Goal: Information Seeking & Learning: Learn about a topic

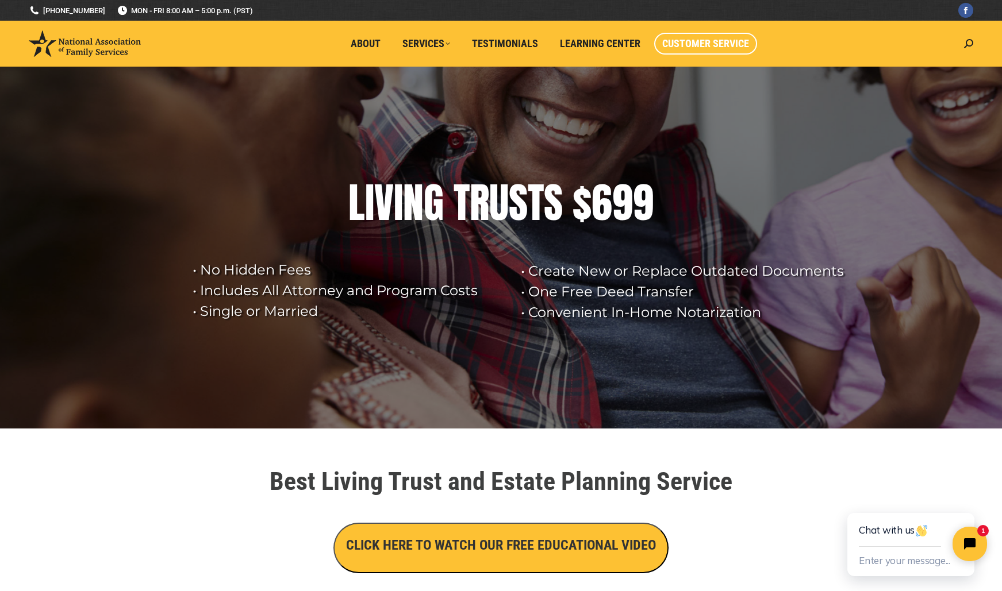
click at [723, 40] on span "Customer Service" at bounding box center [705, 43] width 87 height 13
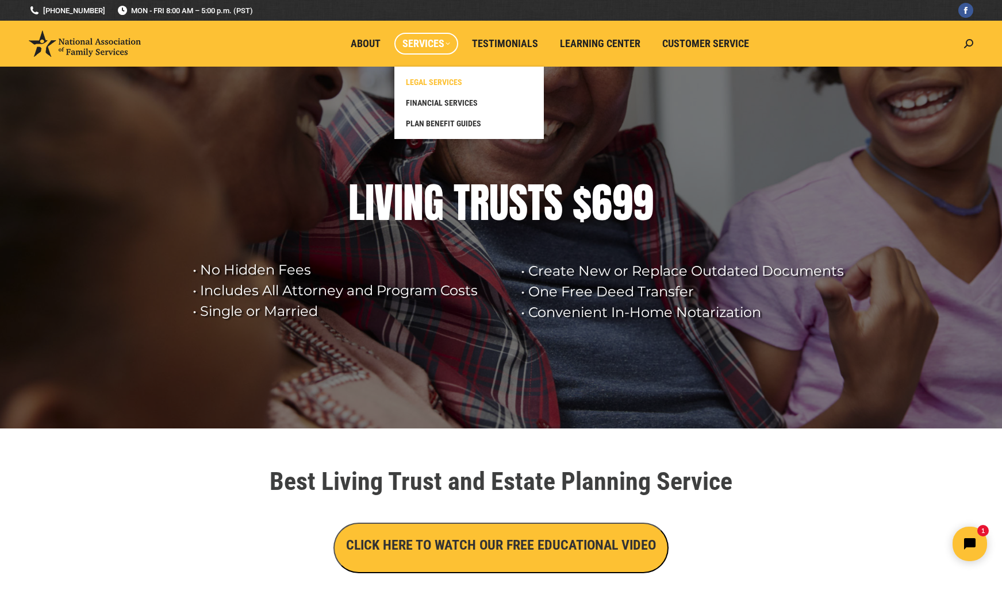
click at [440, 81] on span "LEGAL SERVICES" at bounding box center [434, 82] width 56 height 10
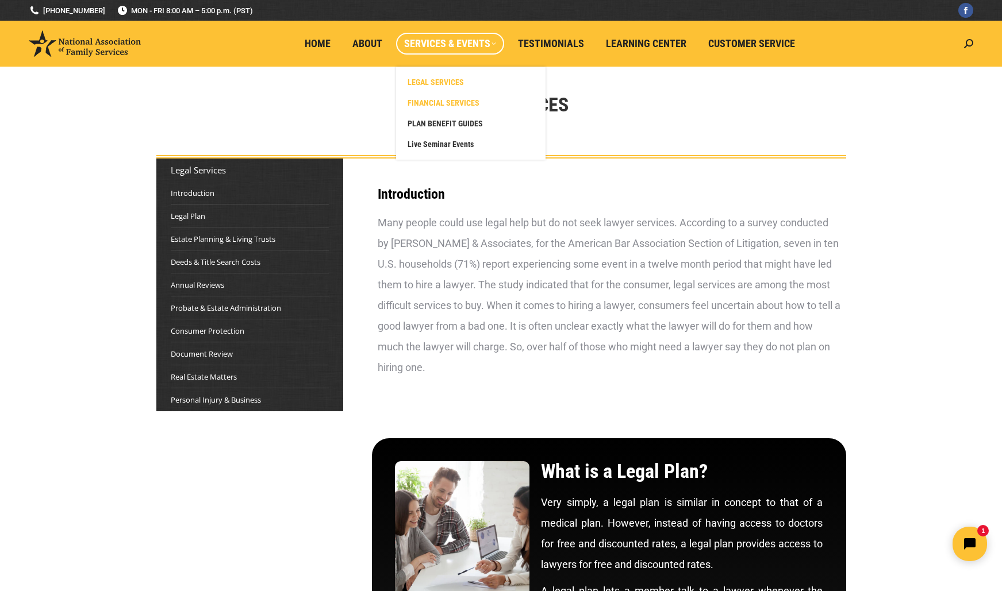
click at [440, 107] on span "FINANCIAL SERVICES" at bounding box center [443, 103] width 72 height 10
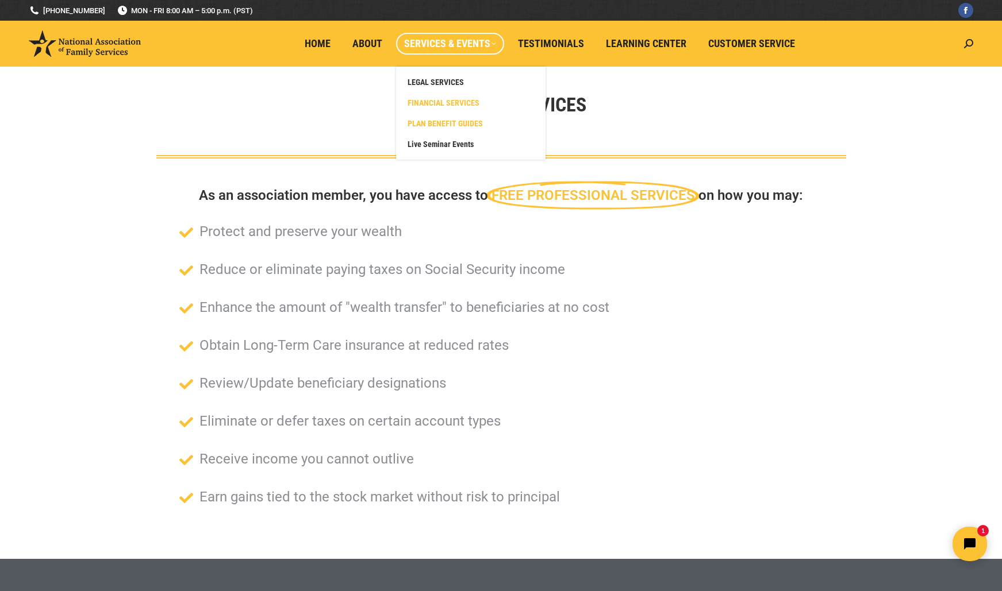
click at [444, 128] on span "PLAN BENEFIT GUIDES" at bounding box center [444, 123] width 75 height 10
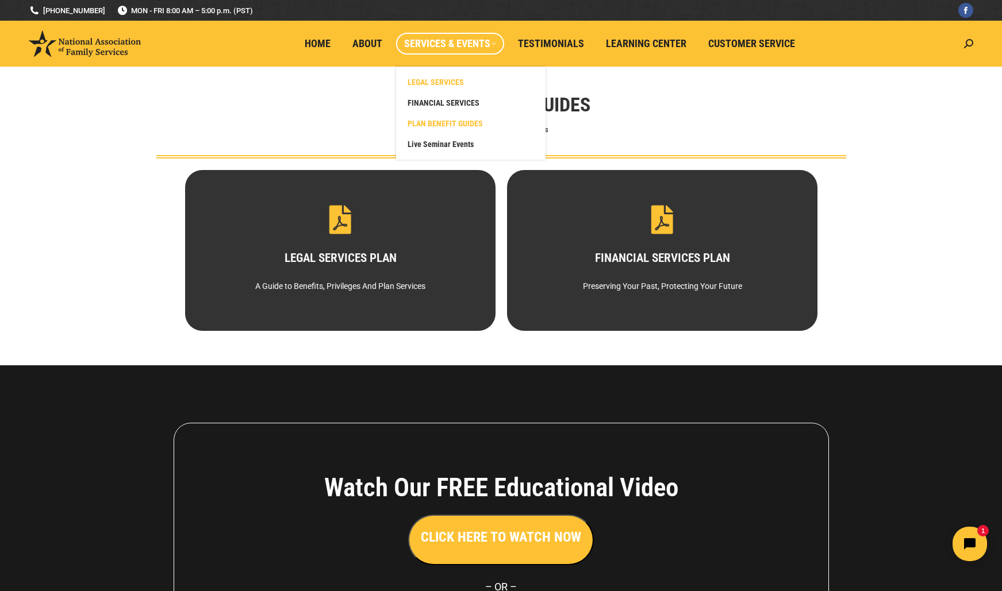
click at [433, 79] on span "LEGAL SERVICES" at bounding box center [435, 82] width 56 height 10
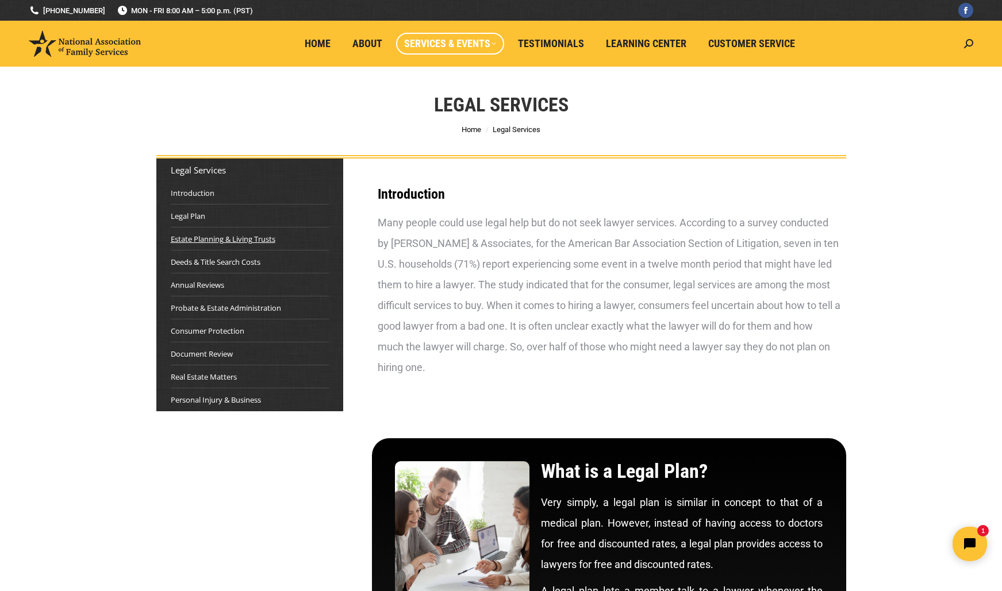
click at [198, 241] on link "Estate Planning & Living Trusts" at bounding box center [223, 238] width 105 height 11
click at [317, 42] on span "Home" at bounding box center [318, 43] width 26 height 13
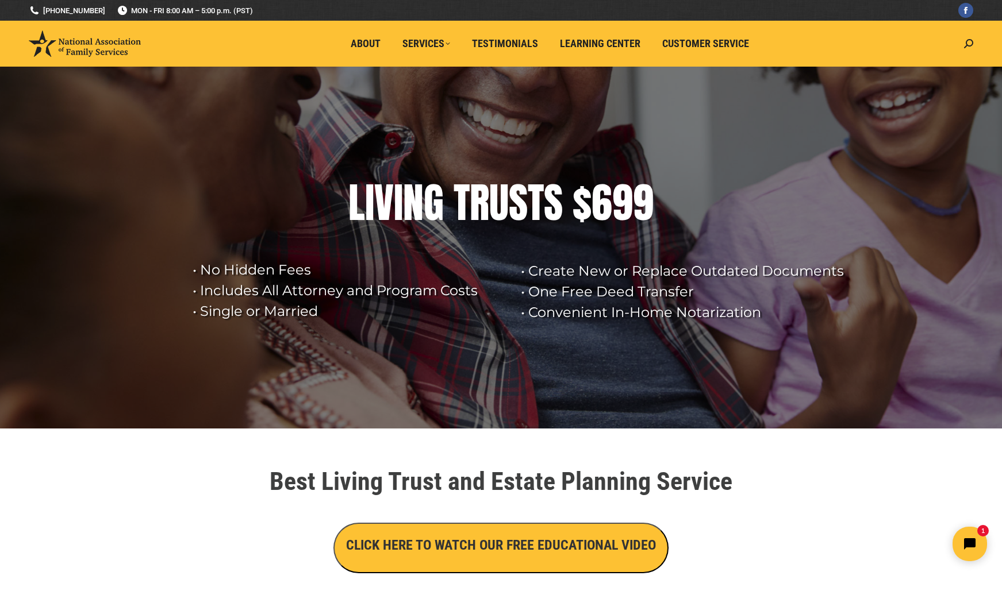
click at [441, 205] on div "G" at bounding box center [434, 203] width 20 height 46
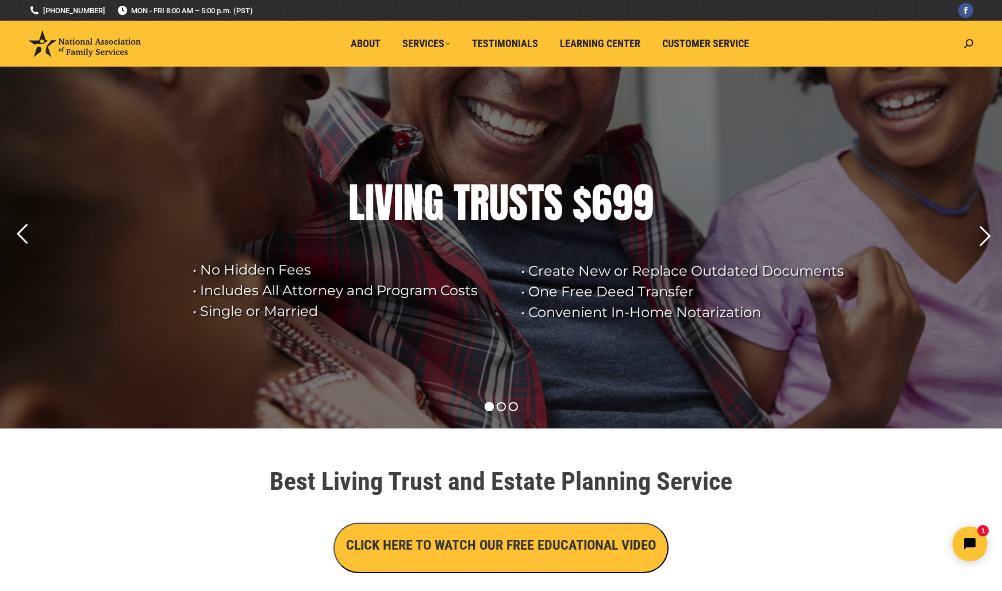
click at [579, 280] on rs-layer "• Create New or Replace Outdated Documents • One Free Deed Transfer • Convenien…" at bounding box center [687, 292] width 333 height 62
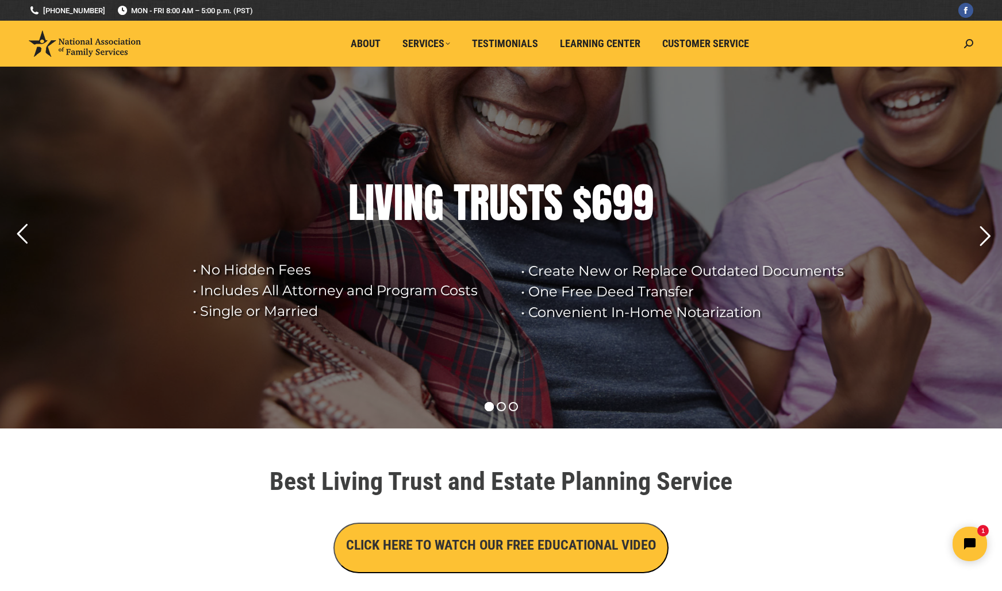
click at [501, 195] on div "U" at bounding box center [499, 203] width 20 height 46
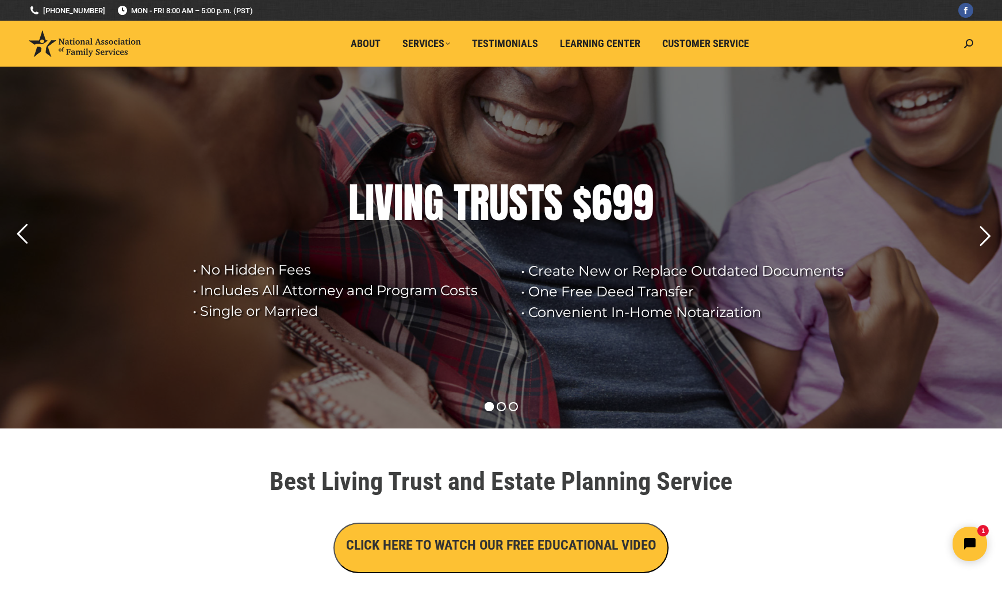
click at [501, 195] on div "U" at bounding box center [499, 203] width 20 height 46
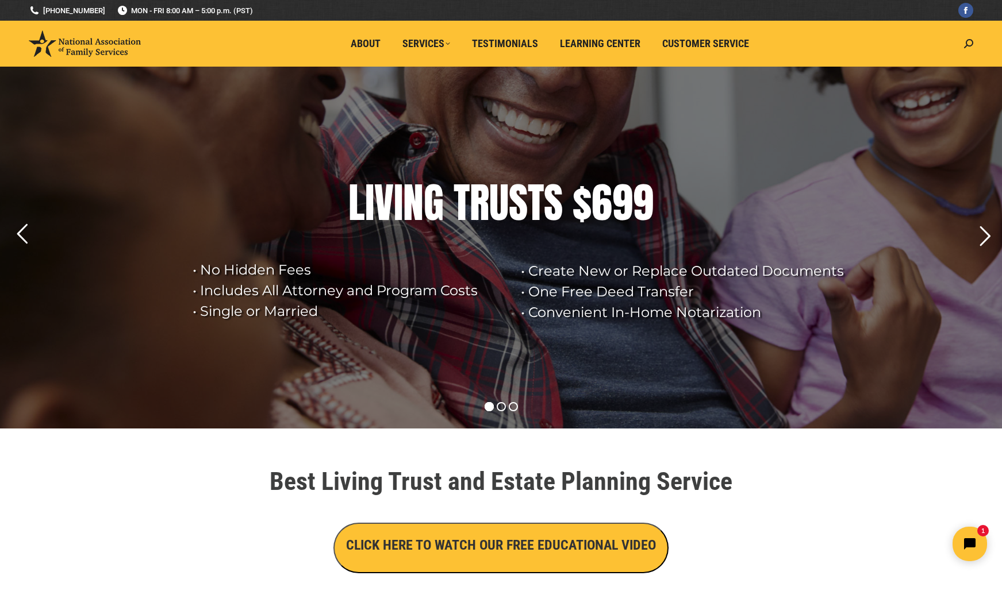
click at [501, 195] on div "U" at bounding box center [499, 203] width 20 height 46
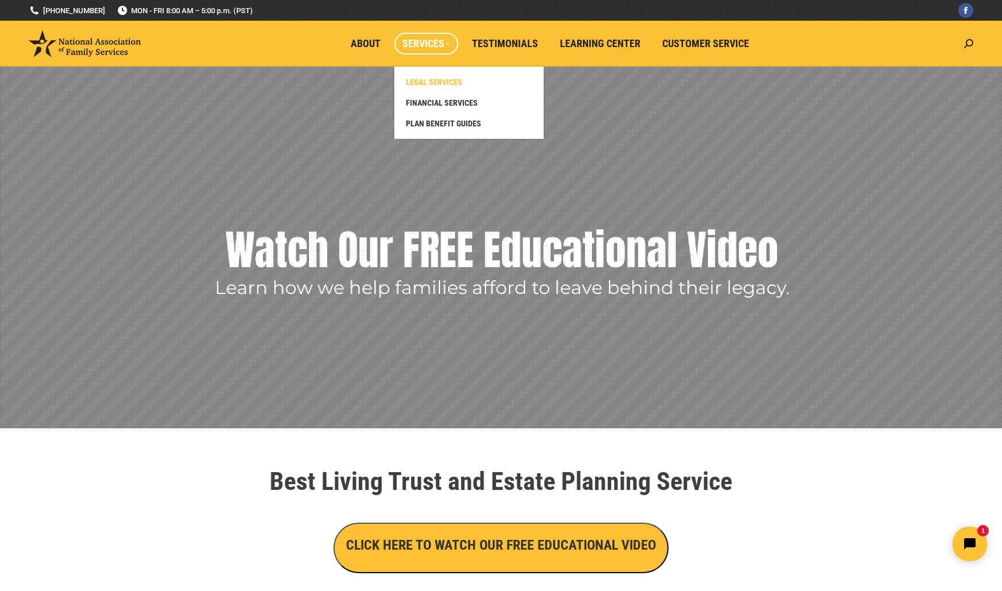
click at [438, 82] on span "LEGAL SERVICES" at bounding box center [434, 82] width 56 height 10
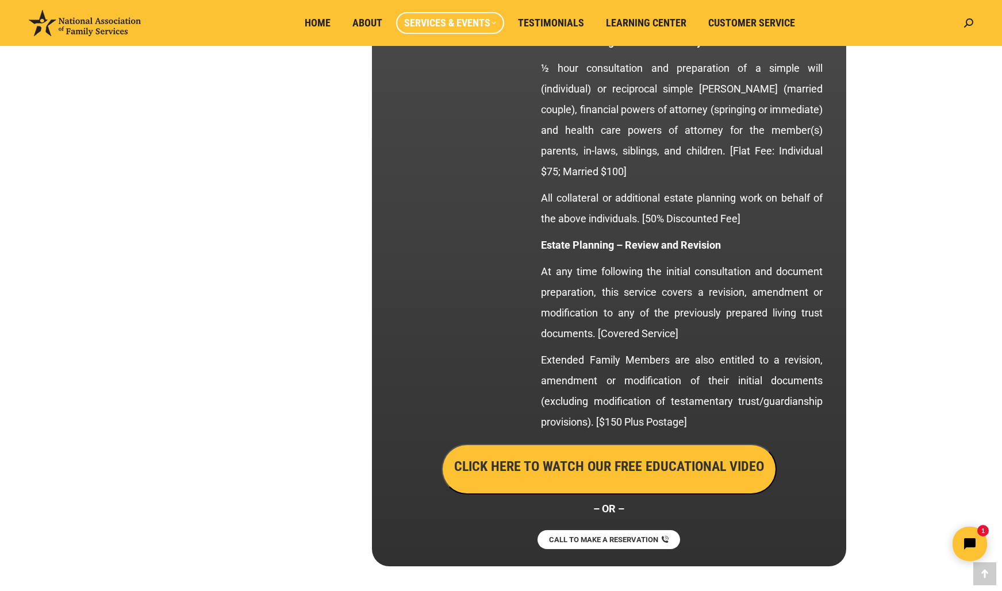
scroll to position [2019, 0]
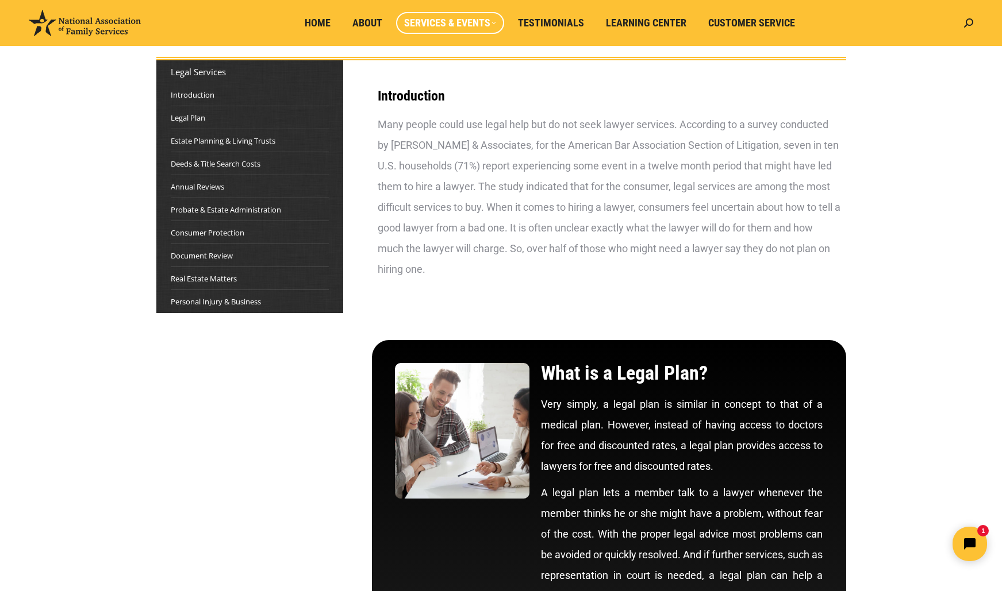
scroll to position [0, 0]
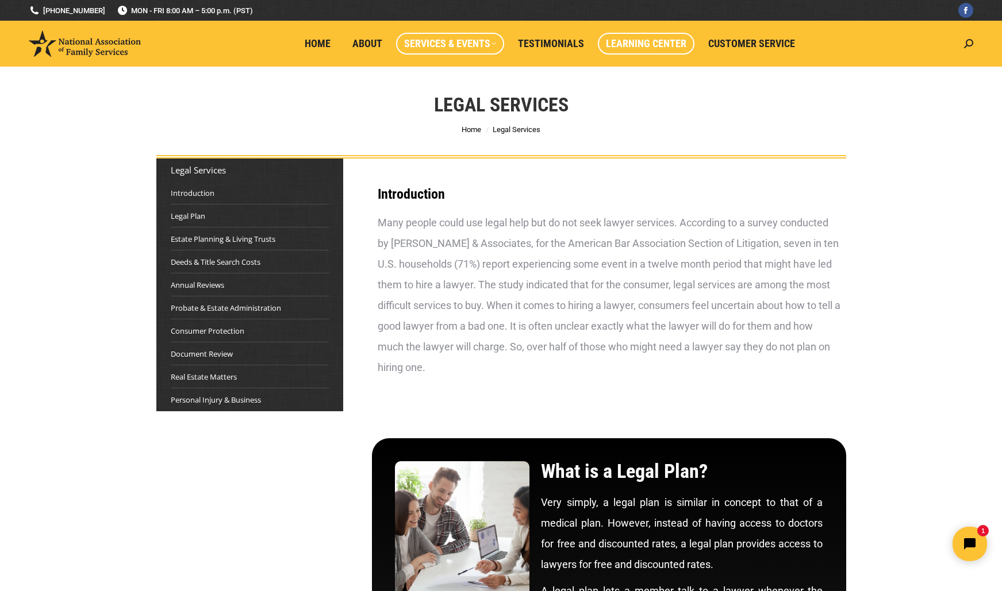
click at [653, 47] on span "Learning Center" at bounding box center [646, 43] width 80 height 13
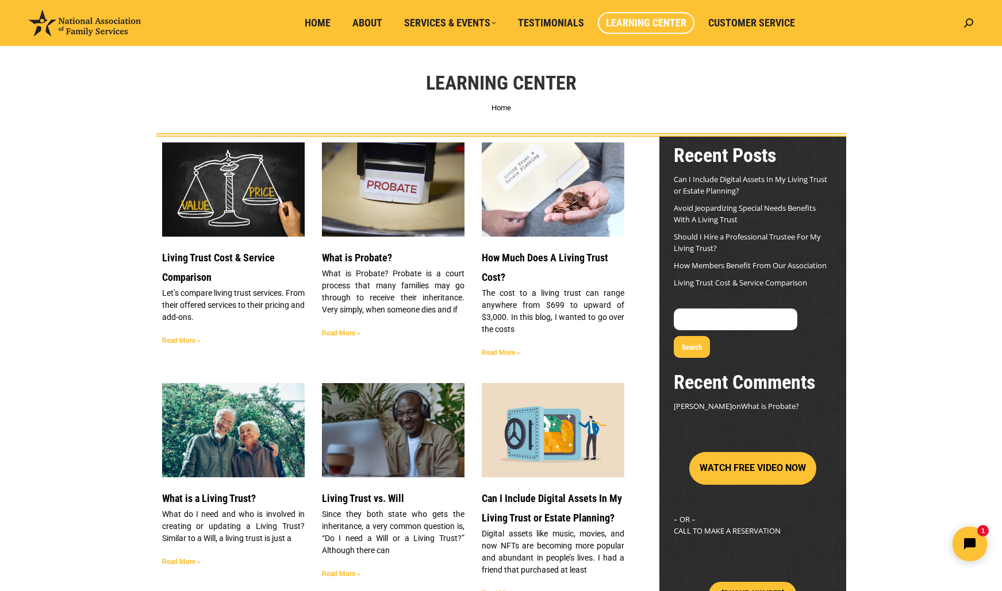
scroll to position [29, 0]
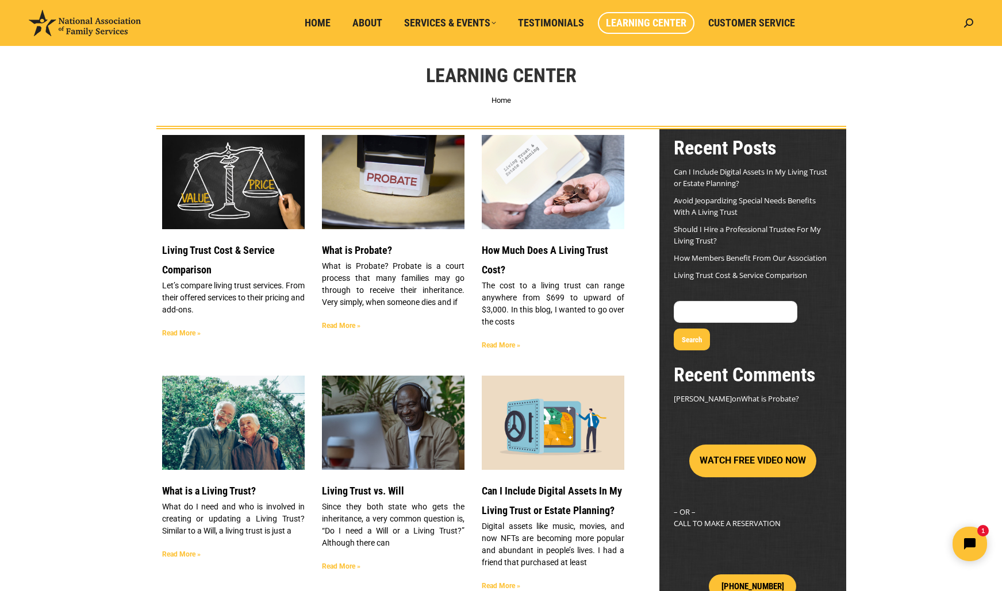
click at [183, 335] on link "Read More »" at bounding box center [181, 333] width 39 height 8
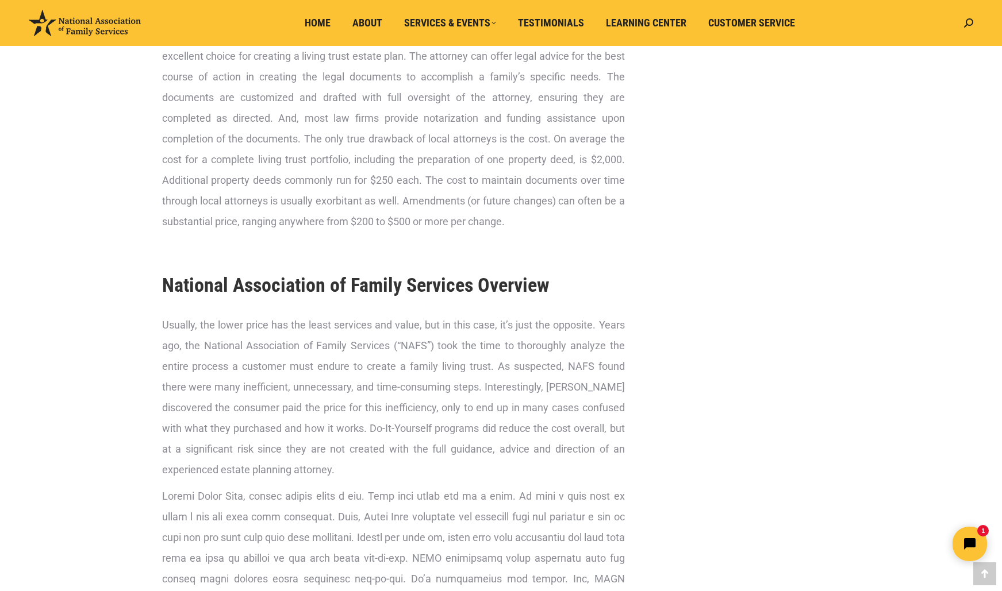
scroll to position [3193, 0]
